Goal: Information Seeking & Learning: Learn about a topic

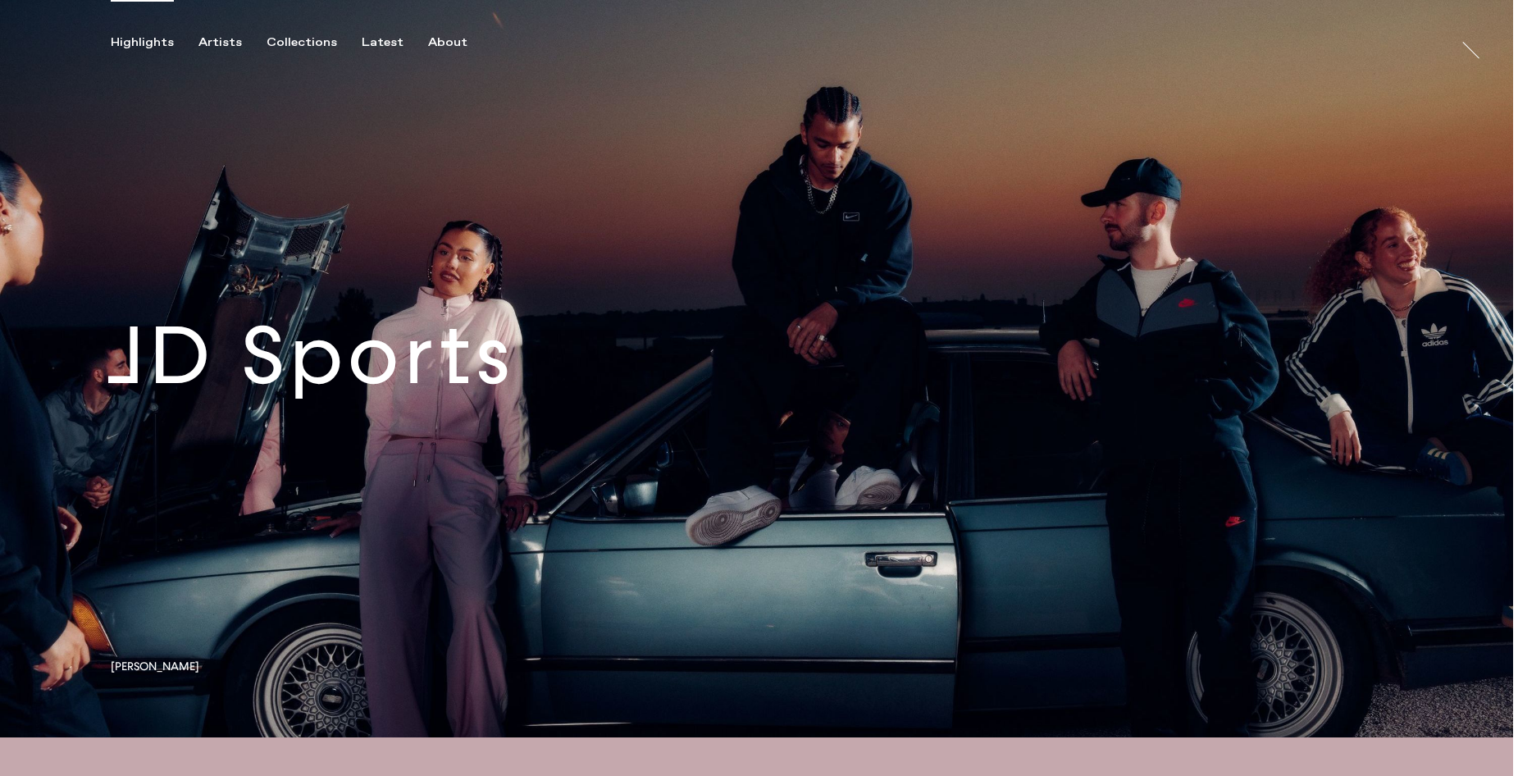
click at [557, 397] on link at bounding box center [756, 368] width 1513 height 737
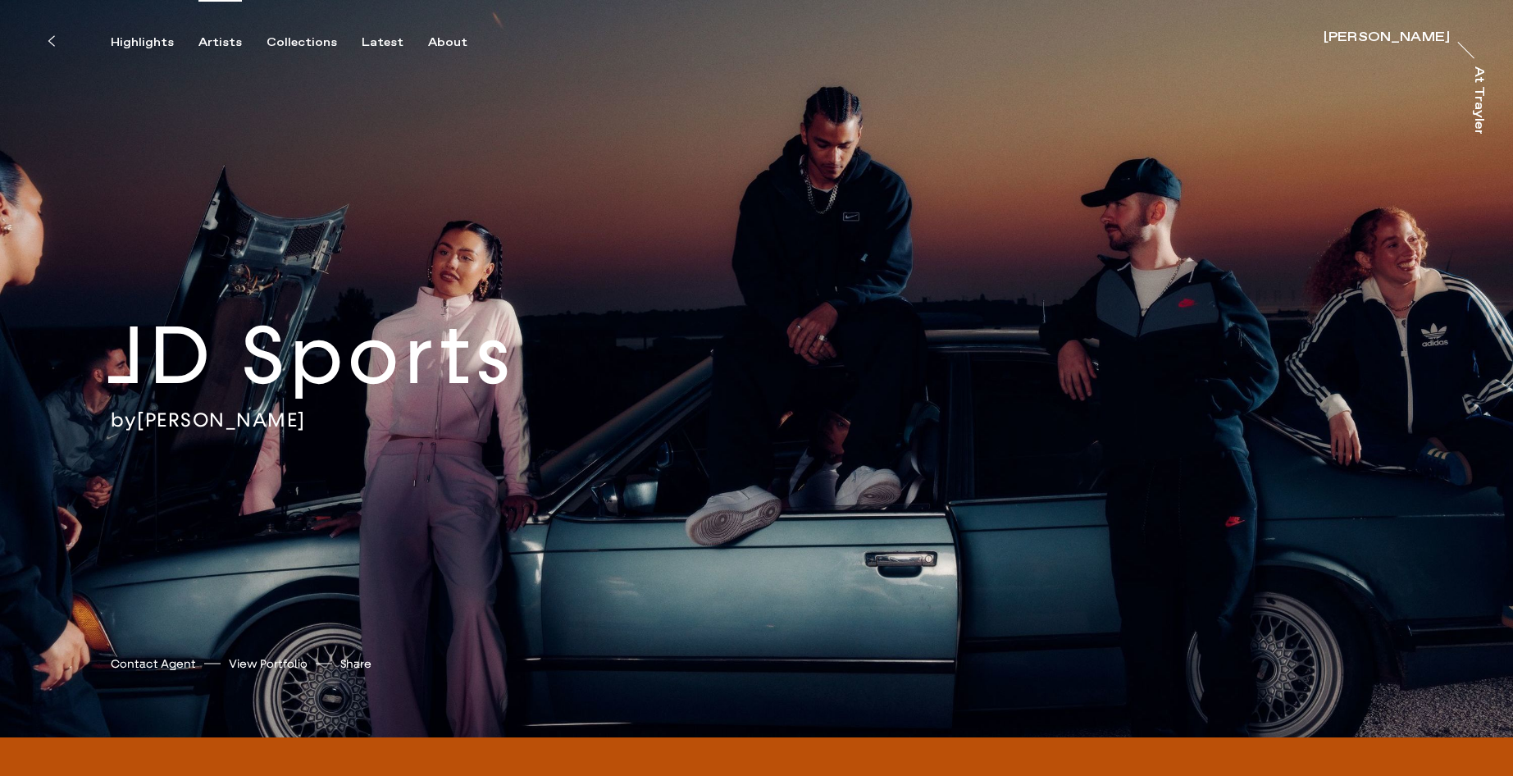
click at [220, 41] on div "Artists" at bounding box center [219, 42] width 43 height 15
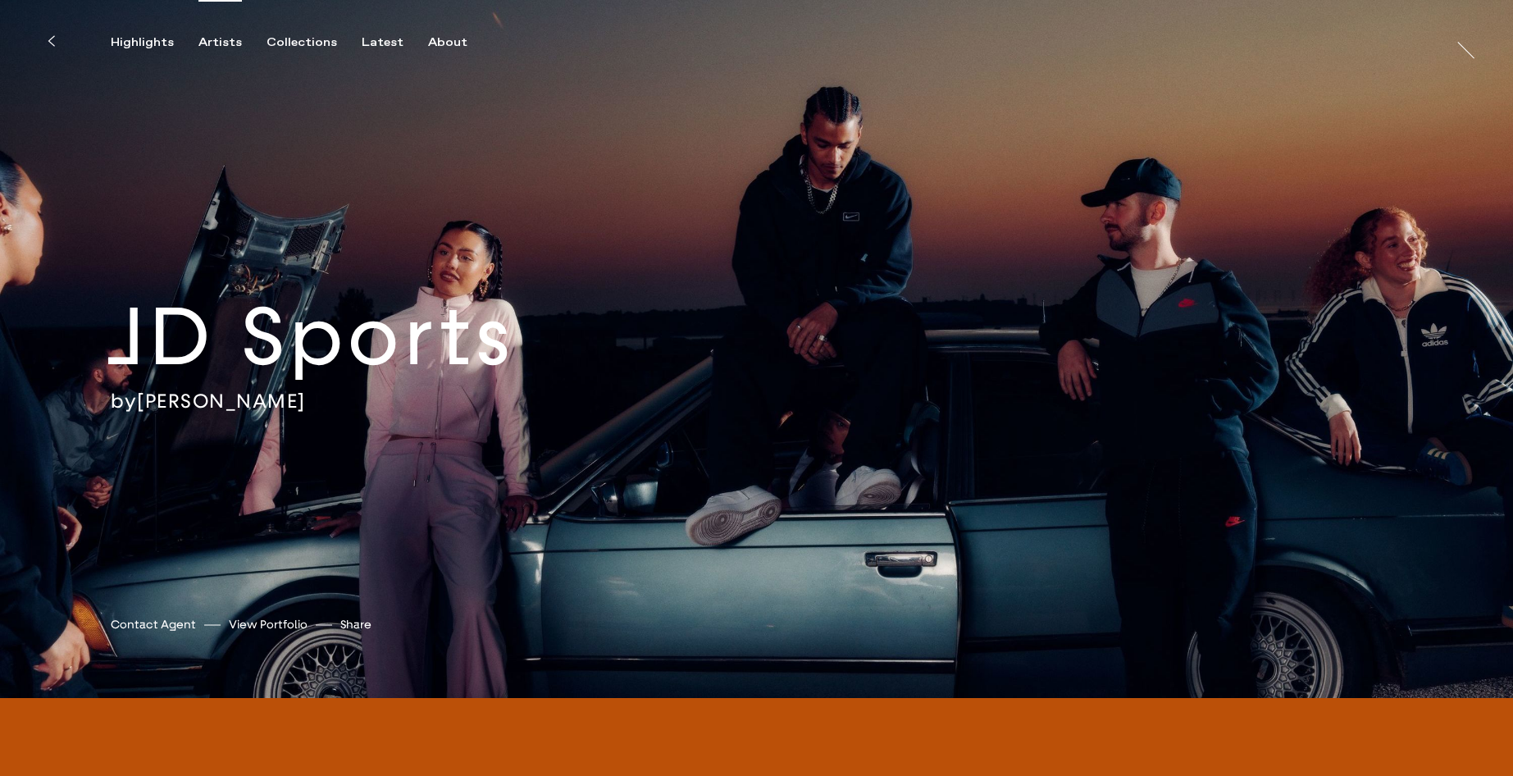
click at [224, 39] on div "Artists" at bounding box center [219, 42] width 43 height 15
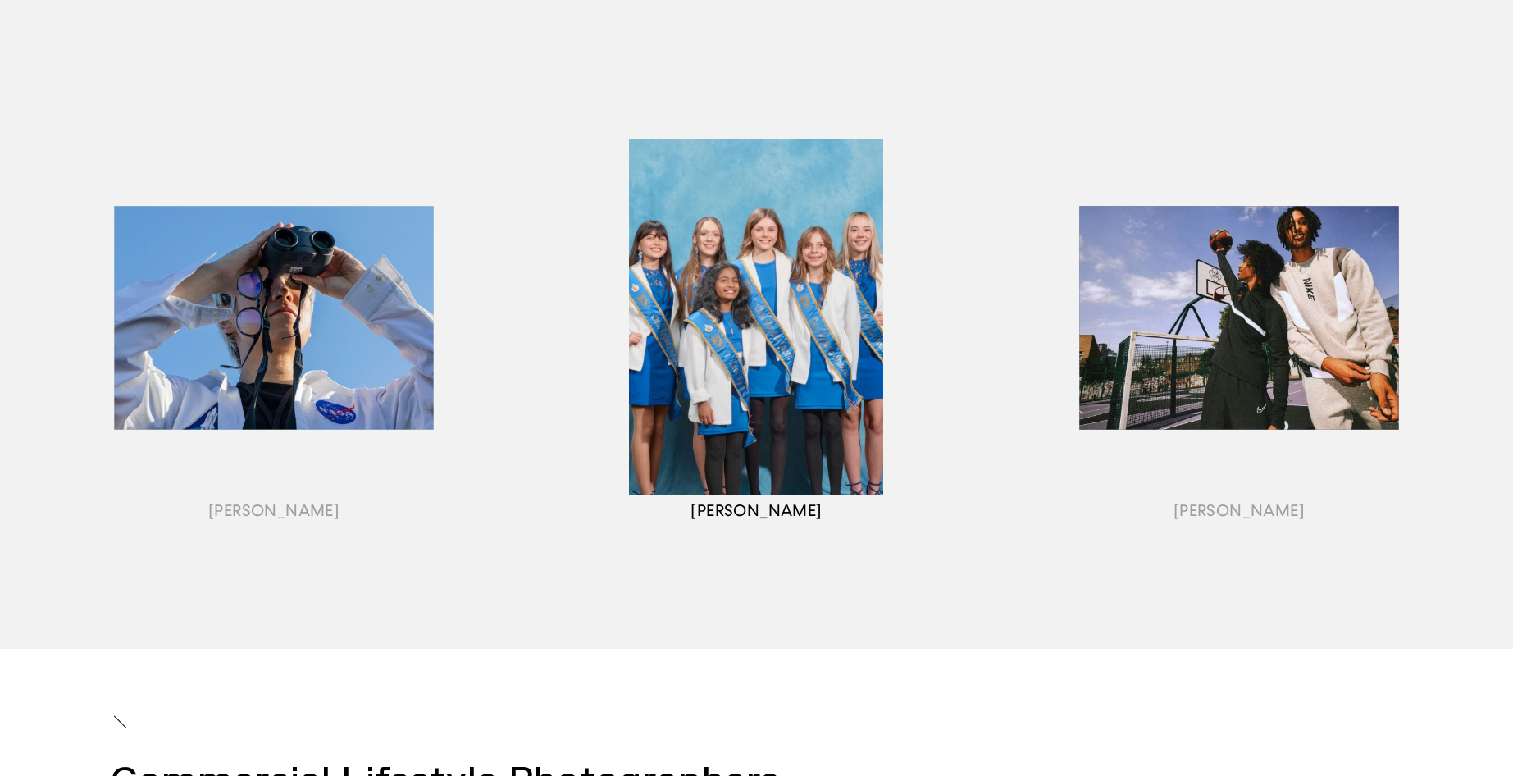
scroll to position [1808, 0]
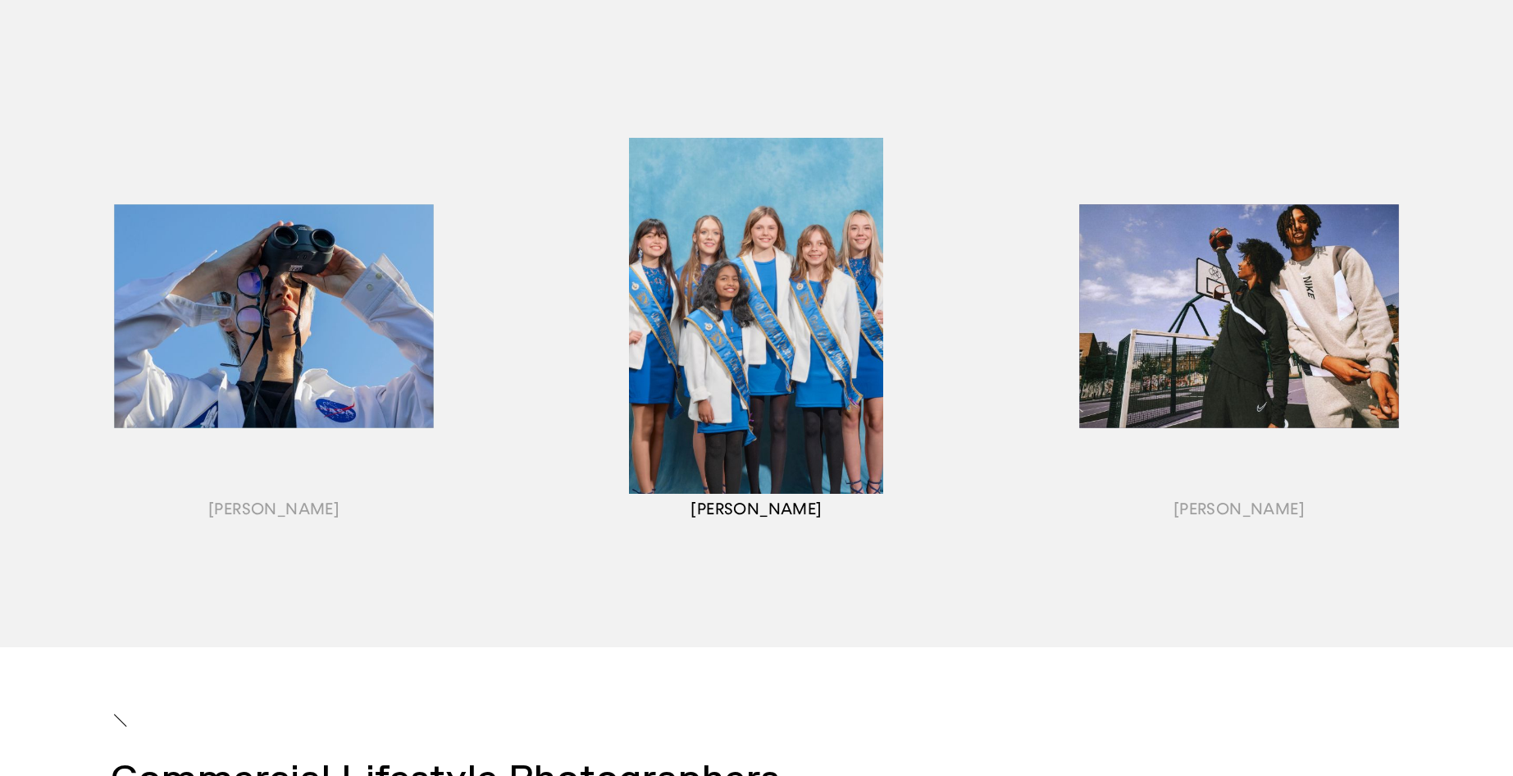
click at [784, 312] on div "button" at bounding box center [756, 336] width 482 height 512
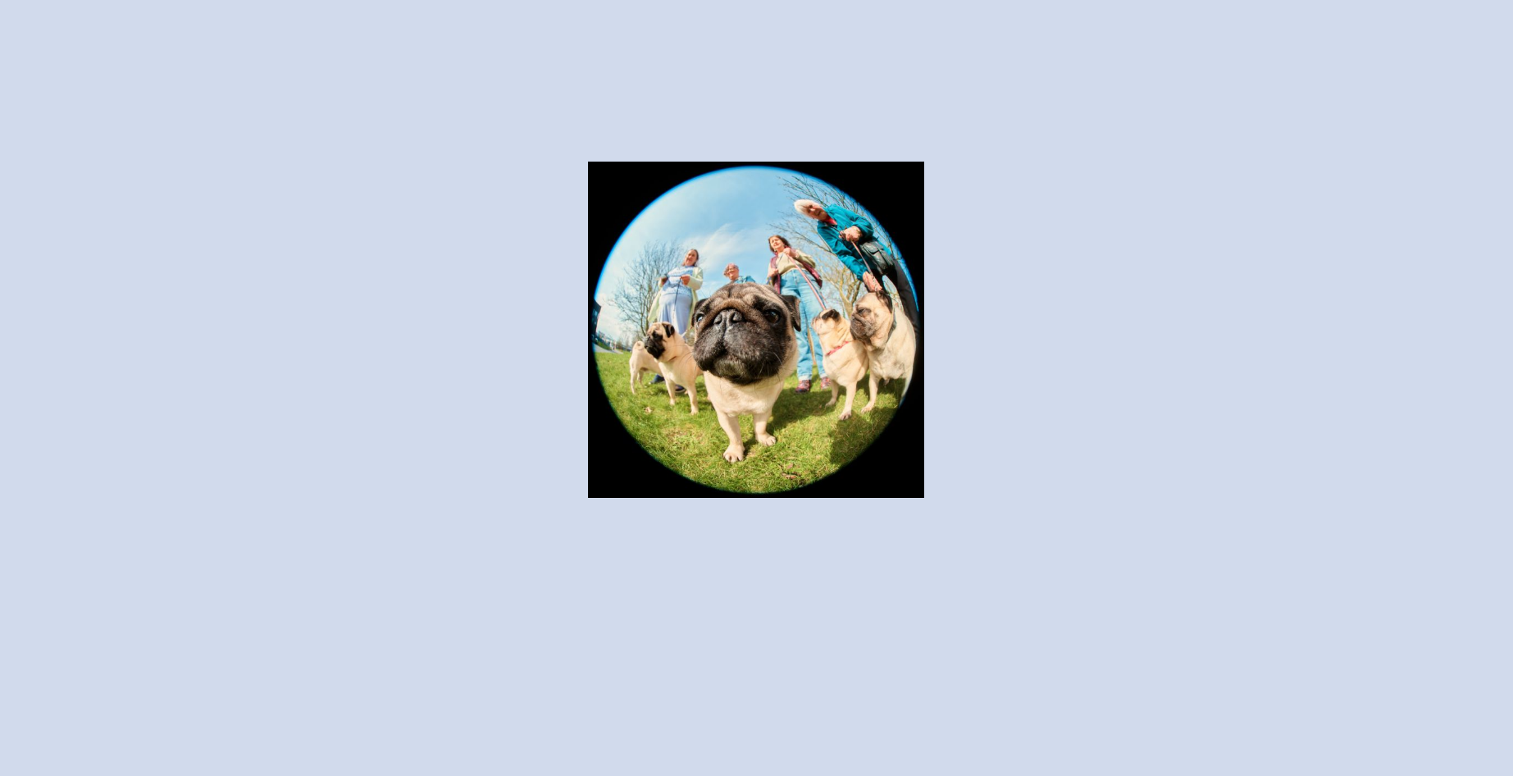
click at [786, 310] on div "button" at bounding box center [756, 336] width 482 height 512
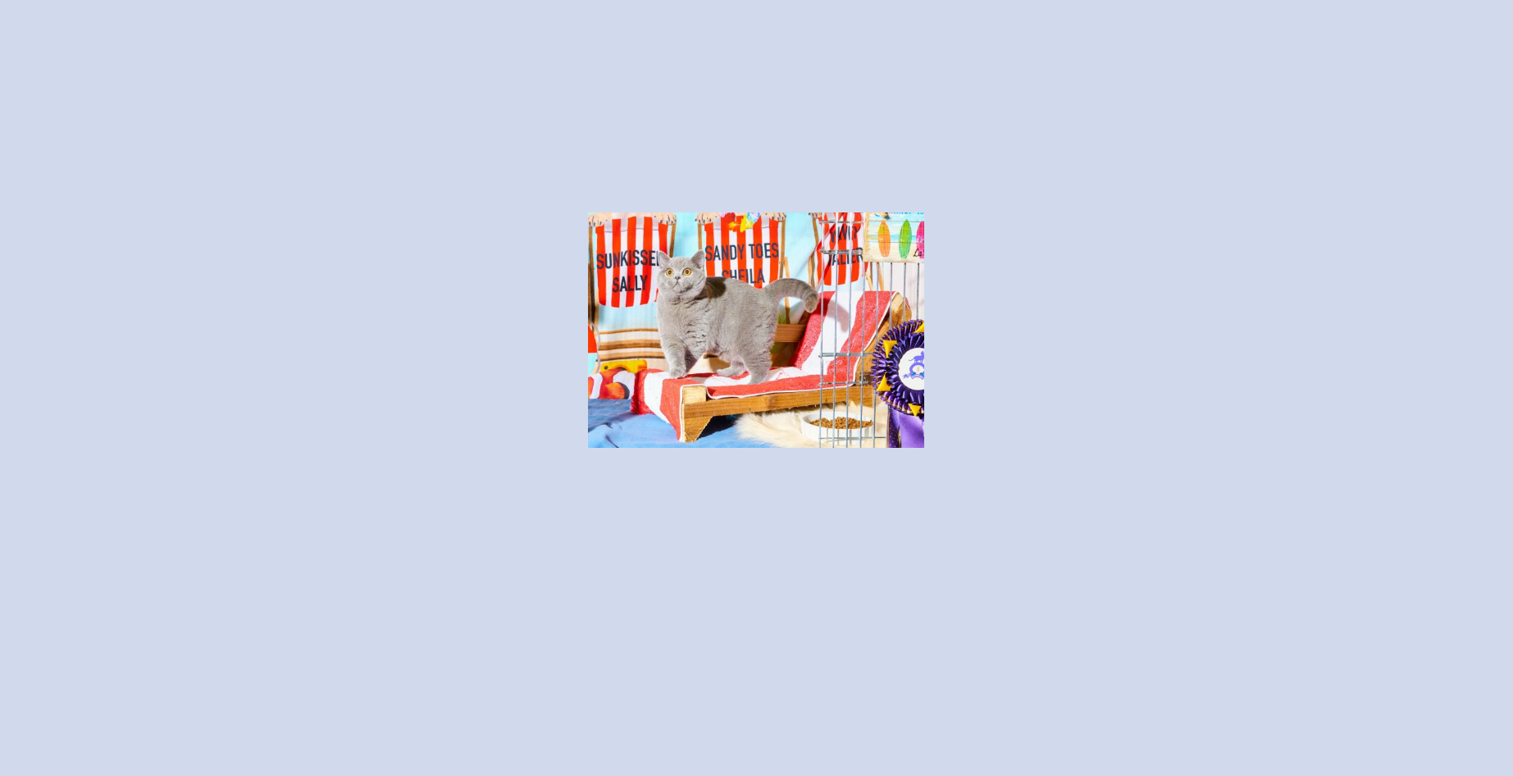
drag, startPoint x: 810, startPoint y: 326, endPoint x: 806, endPoint y: 337, distance: 11.4
click at [810, 326] on div "button" at bounding box center [756, 336] width 482 height 512
click at [718, 326] on div "button" at bounding box center [756, 336] width 482 height 512
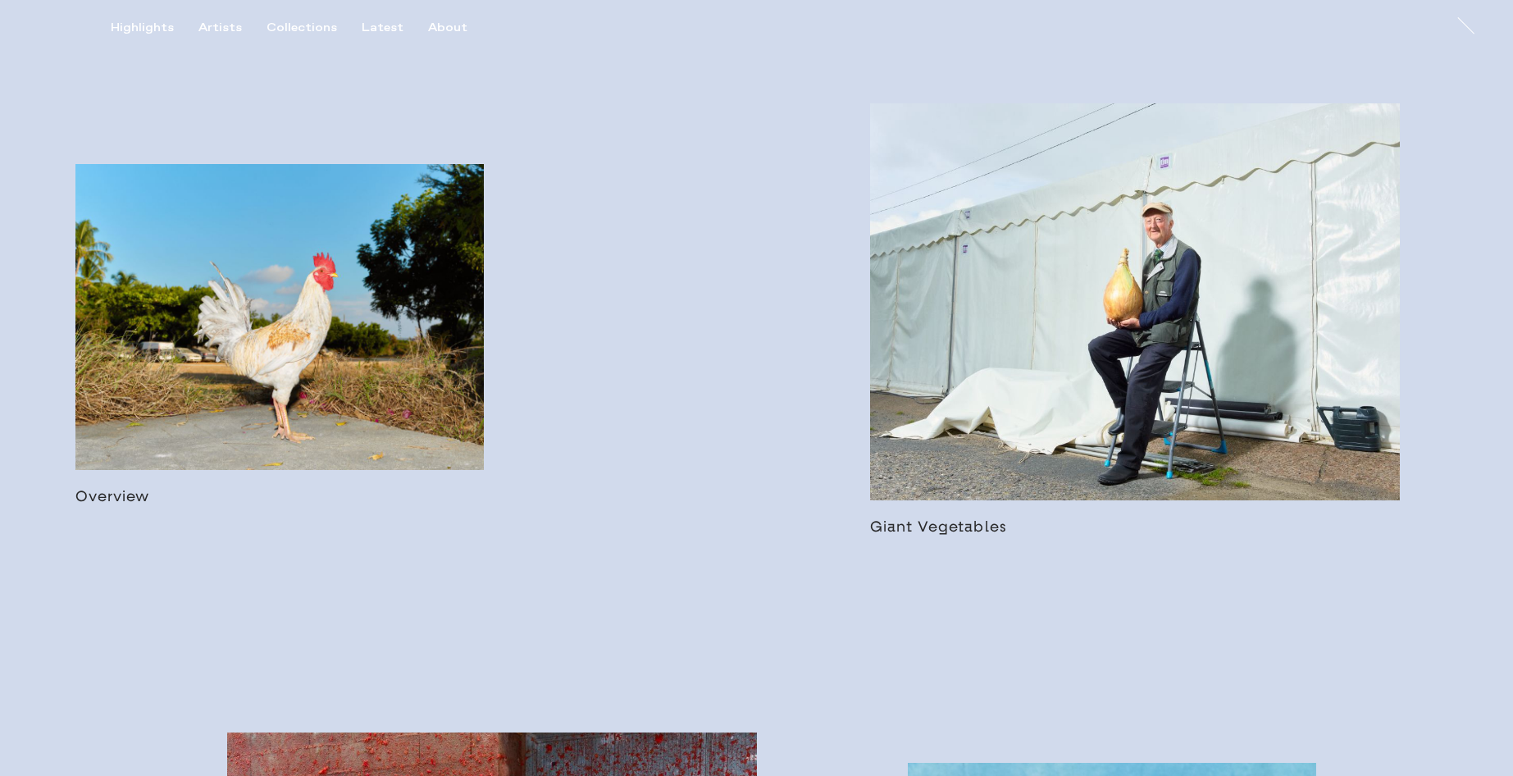
scroll to position [984, 0]
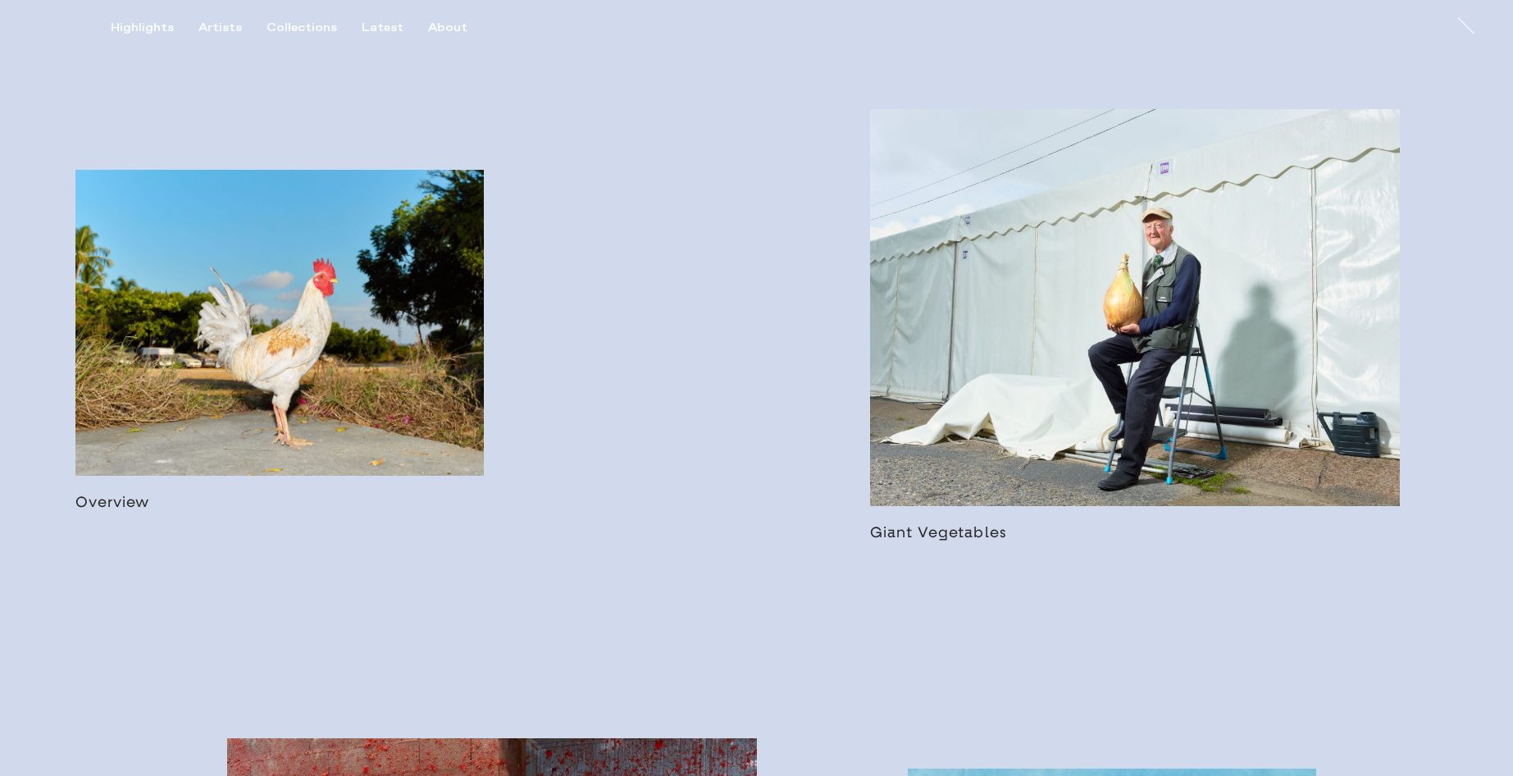
click at [1115, 357] on link at bounding box center [1135, 325] width 530 height 432
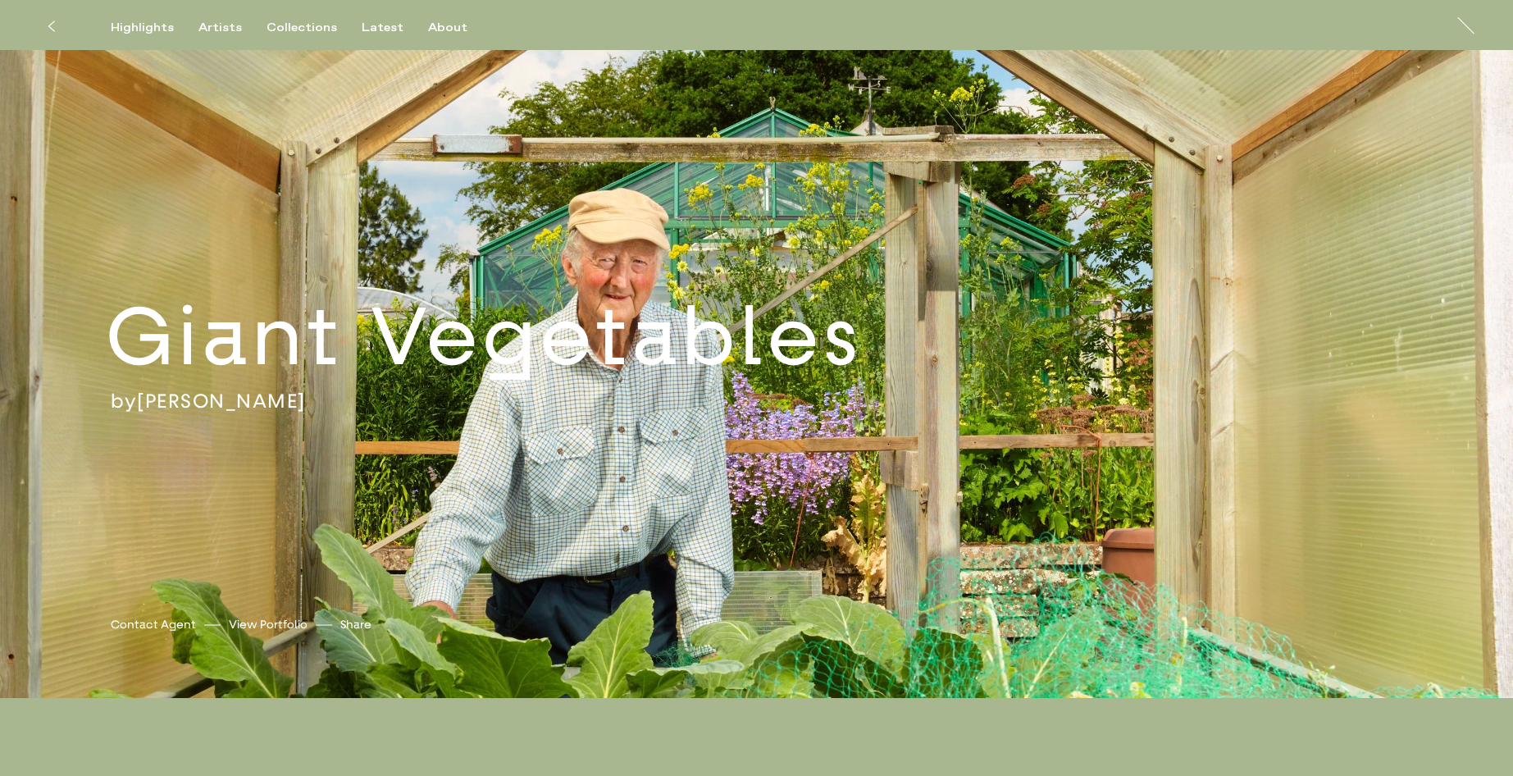
scroll to position [-1, 0]
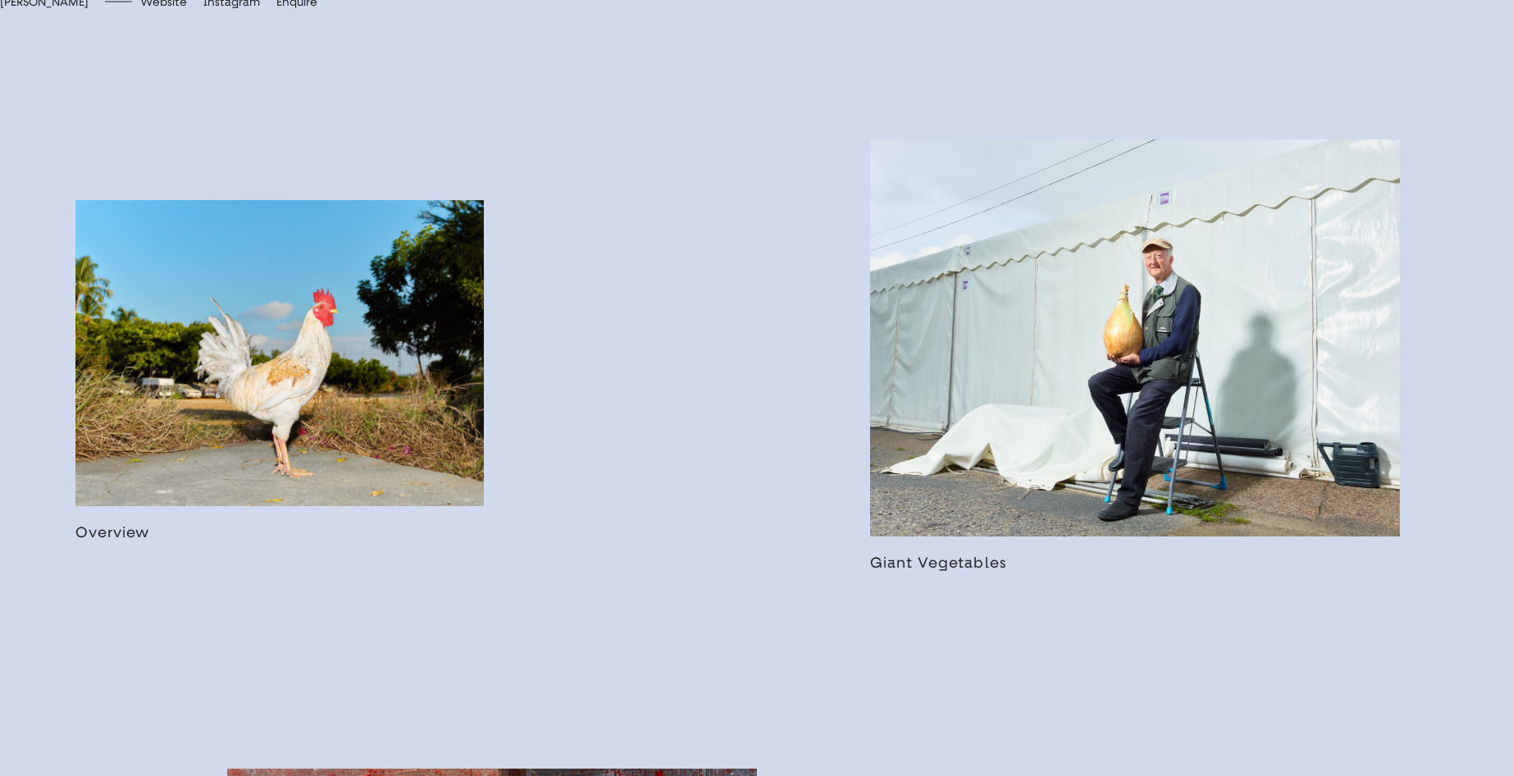
scroll to position [955, 0]
click at [264, 388] on link at bounding box center [279, 370] width 408 height 342
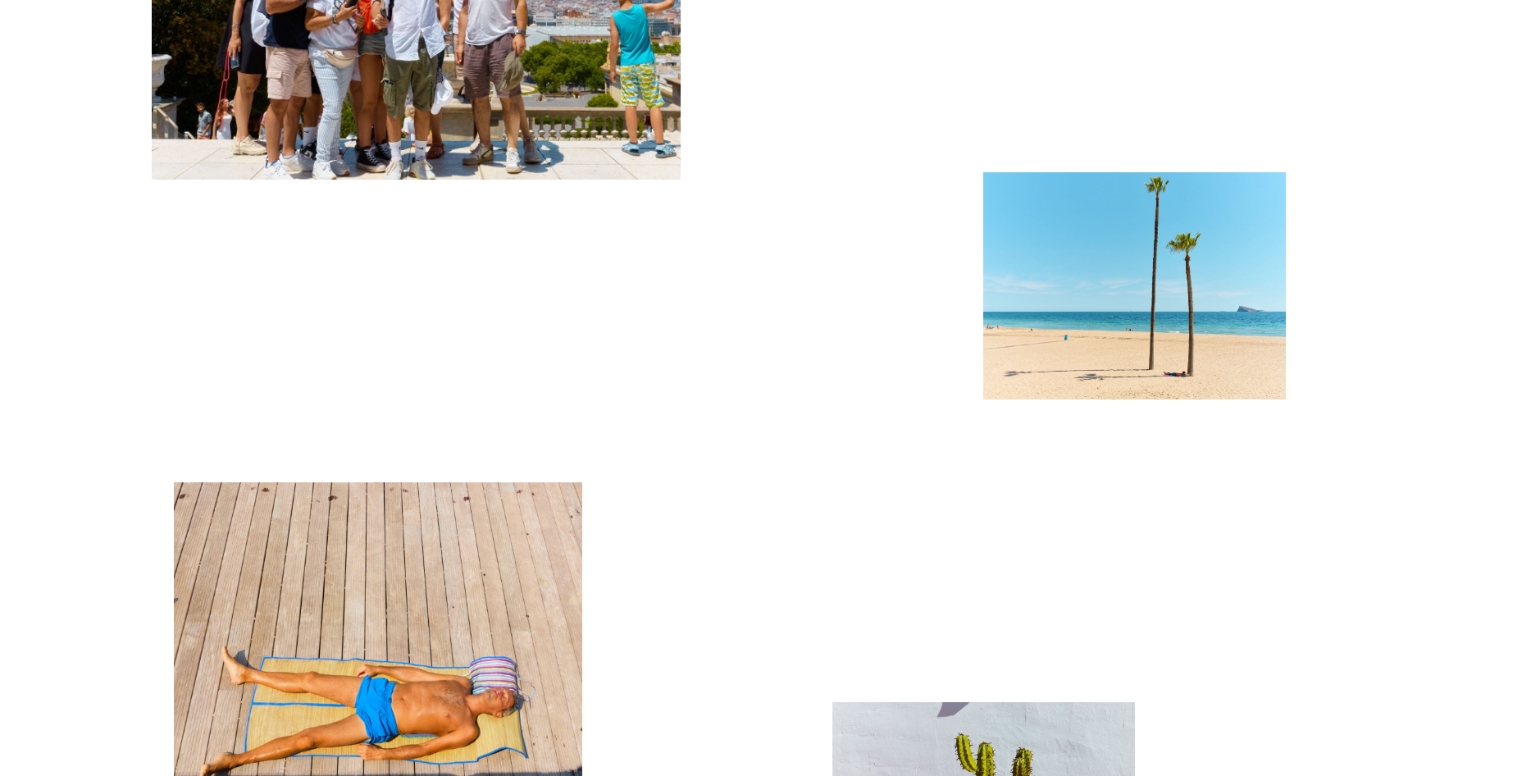
scroll to position [7416, 0]
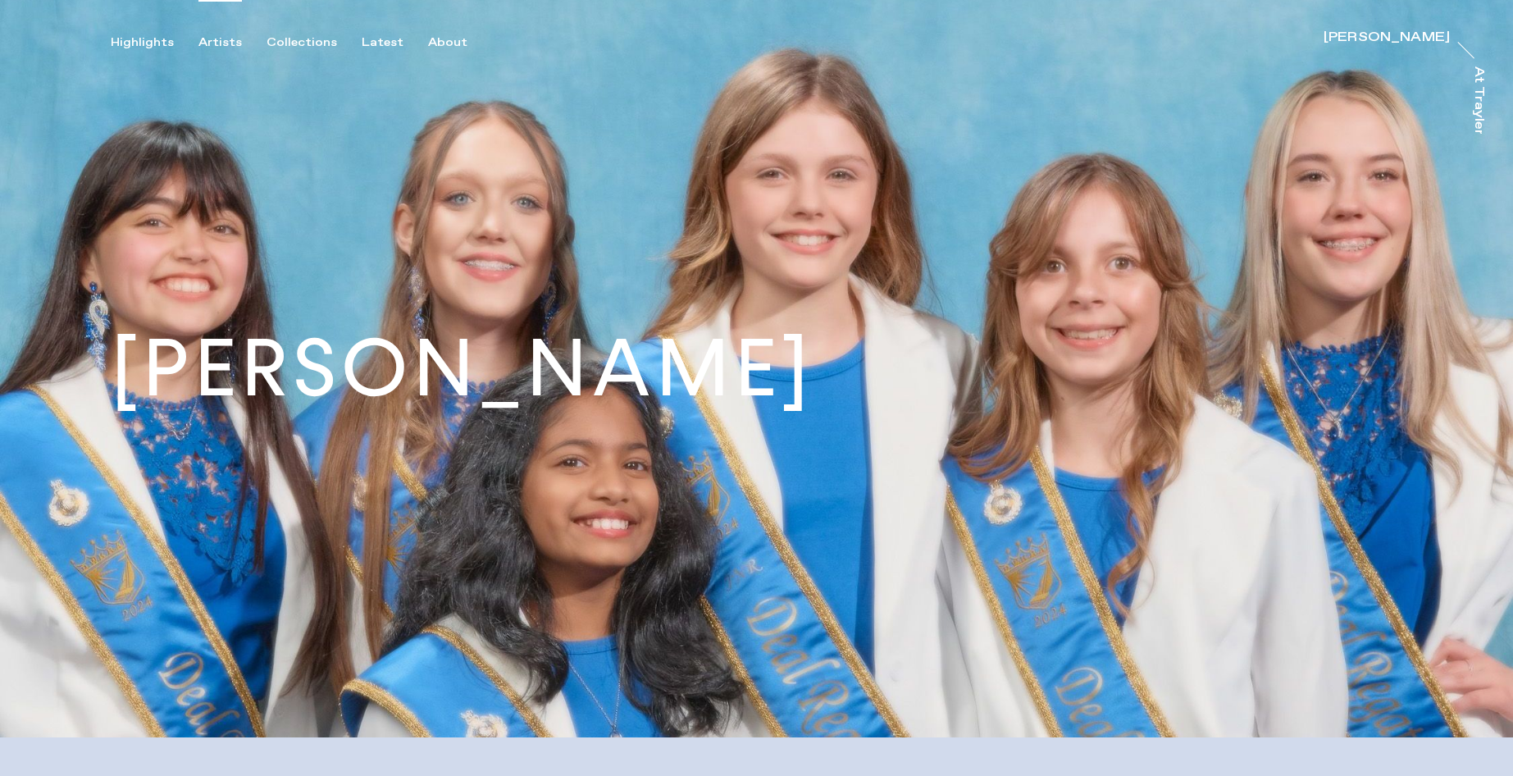
click at [216, 40] on div "Artists" at bounding box center [219, 42] width 43 height 15
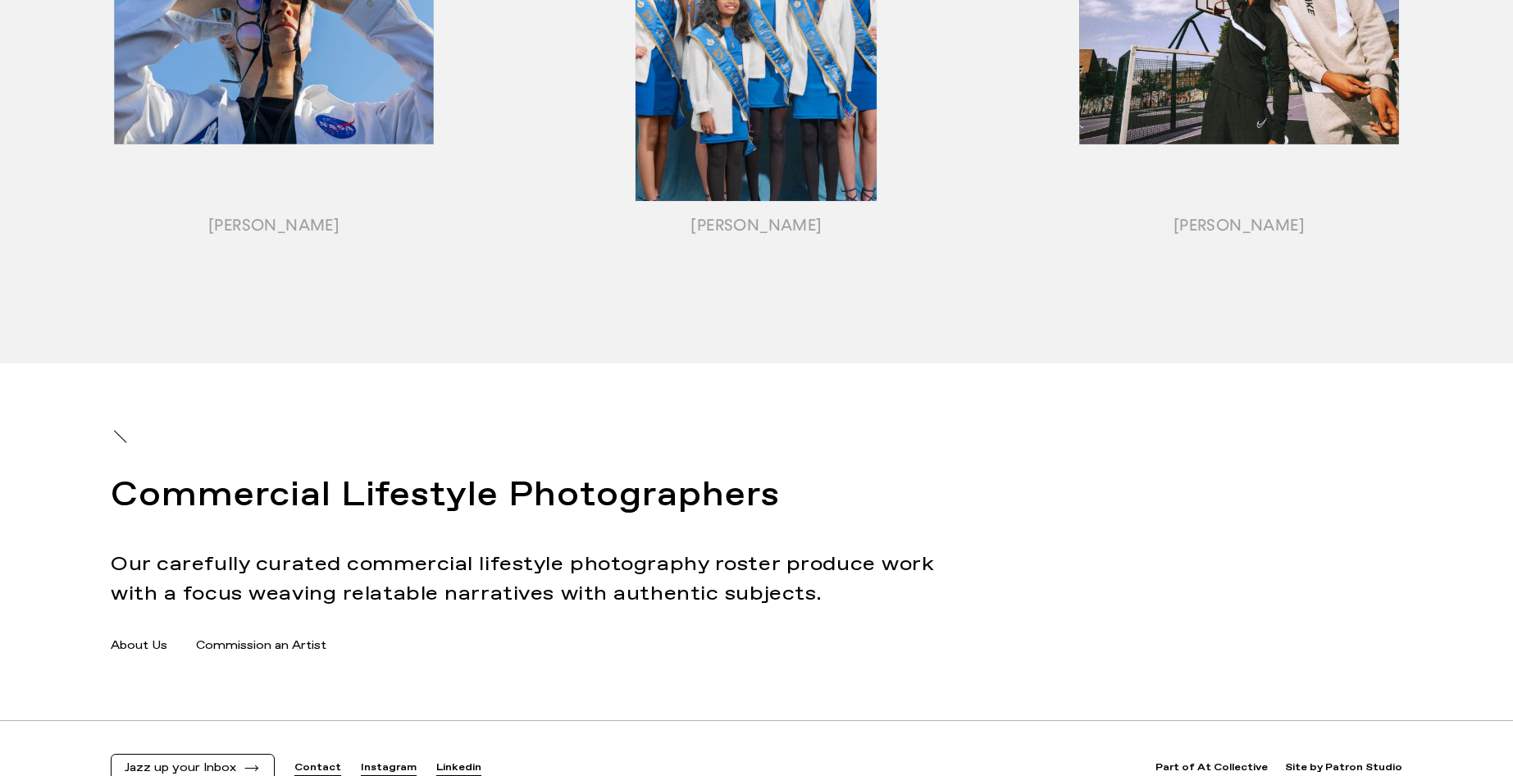
scroll to position [2093, 0]
